Goal: Information Seeking & Learning: Learn about a topic

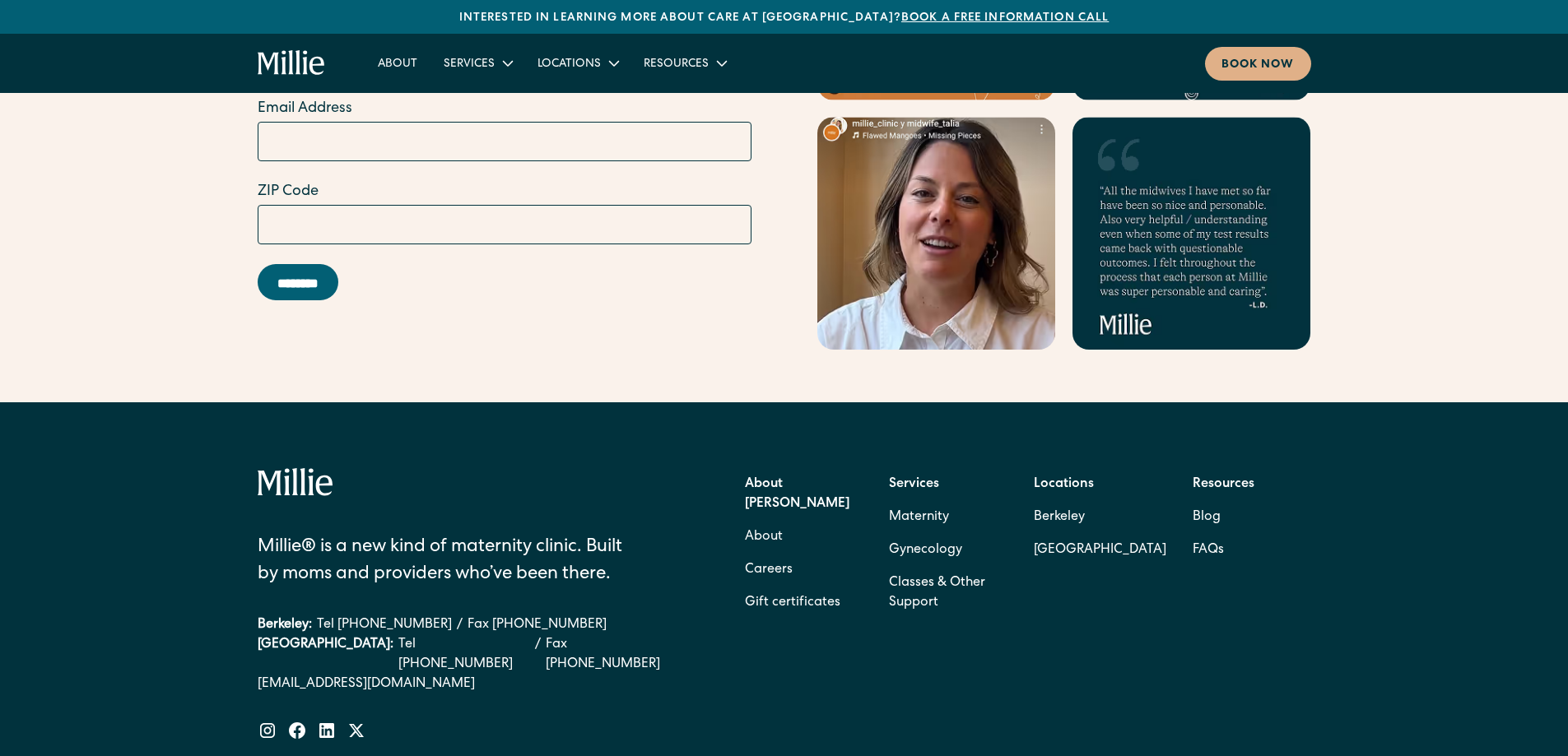
scroll to position [6546, 0]
